Goal: Find specific page/section: Find specific page/section

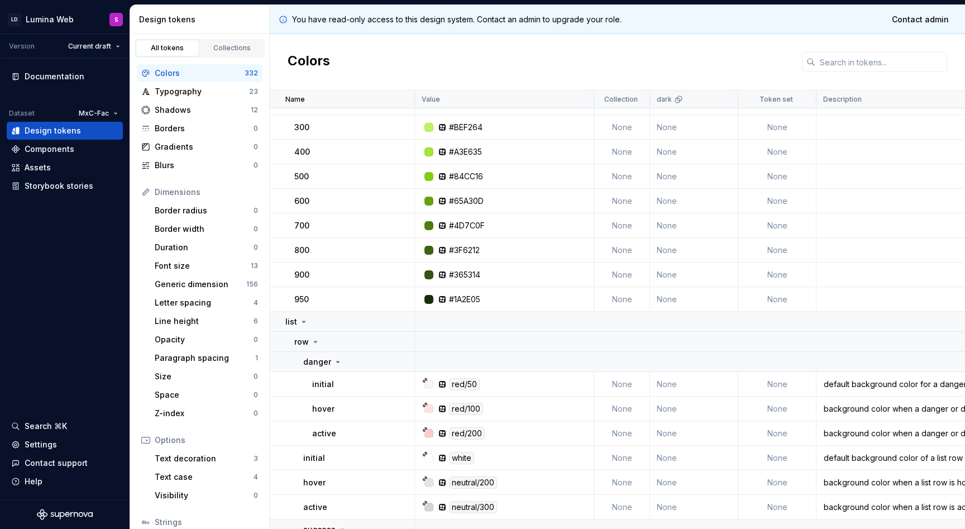
scroll to position [1969, 0]
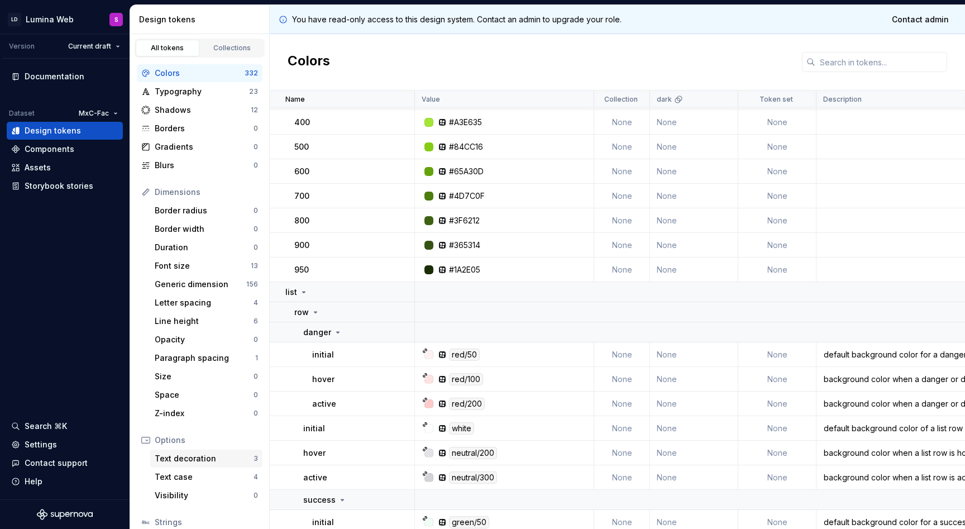
click at [188, 466] on div "Text decoration 3" at bounding box center [206, 459] width 112 height 18
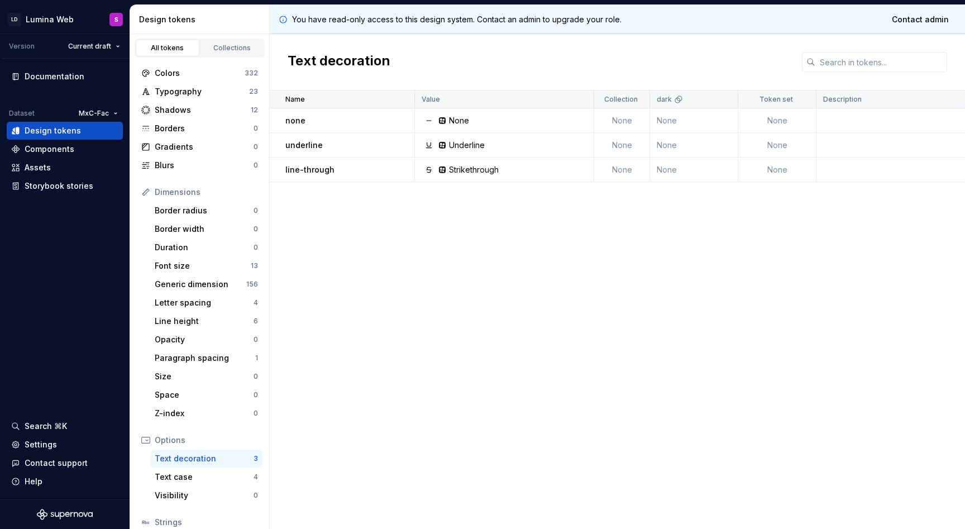
click at [624, 114] on td "None" at bounding box center [622, 120] width 56 height 25
click at [624, 121] on td "None" at bounding box center [622, 120] width 56 height 25
